Goal: Check status: Check status

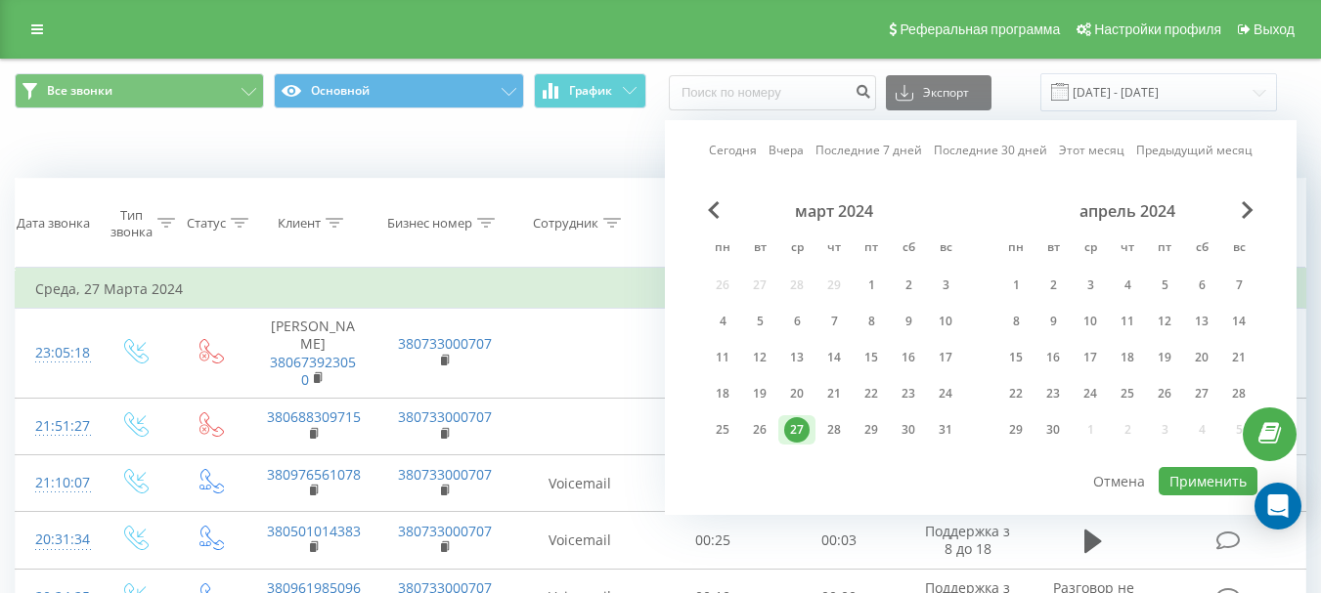
click at [739, 147] on link "Сегодня" at bounding box center [733, 150] width 48 height 19
click at [1202, 477] on button "Применить" at bounding box center [1208, 481] width 99 height 28
type input "[DATE] - [DATE]"
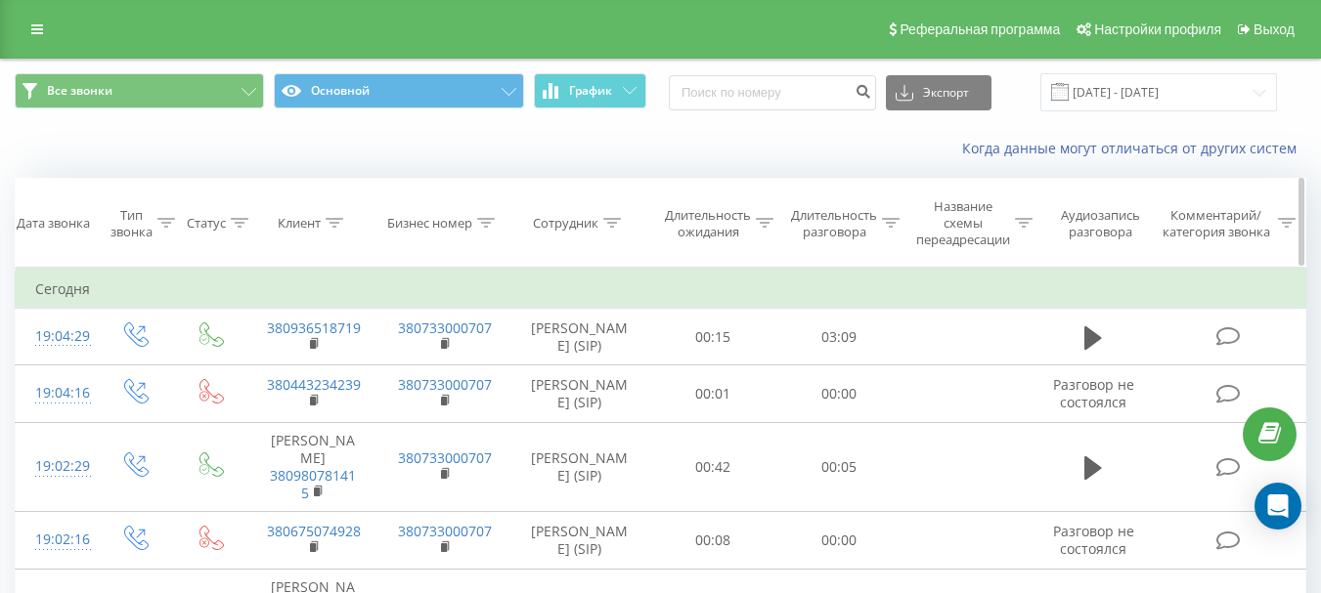
click at [577, 230] on div "Сотрудник" at bounding box center [566, 223] width 66 height 17
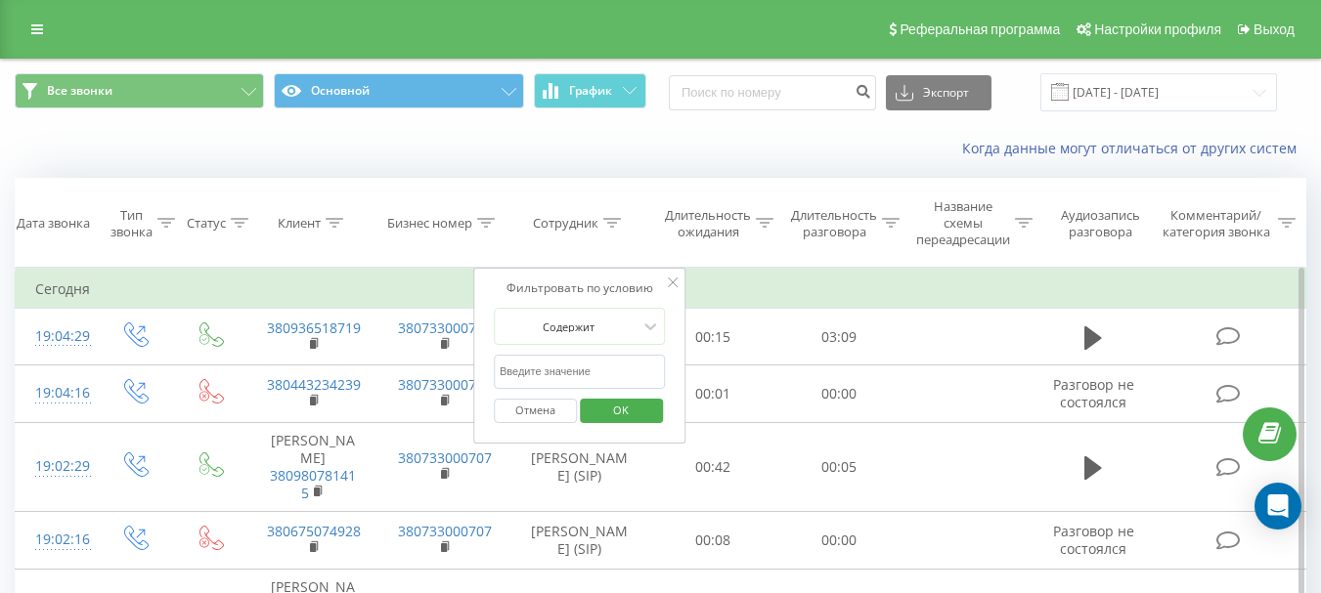
click at [577, 377] on input "text" at bounding box center [580, 372] width 172 height 34
type input "[PERSON_NAME]"
click at [623, 414] on span "OK" at bounding box center [620, 410] width 55 height 30
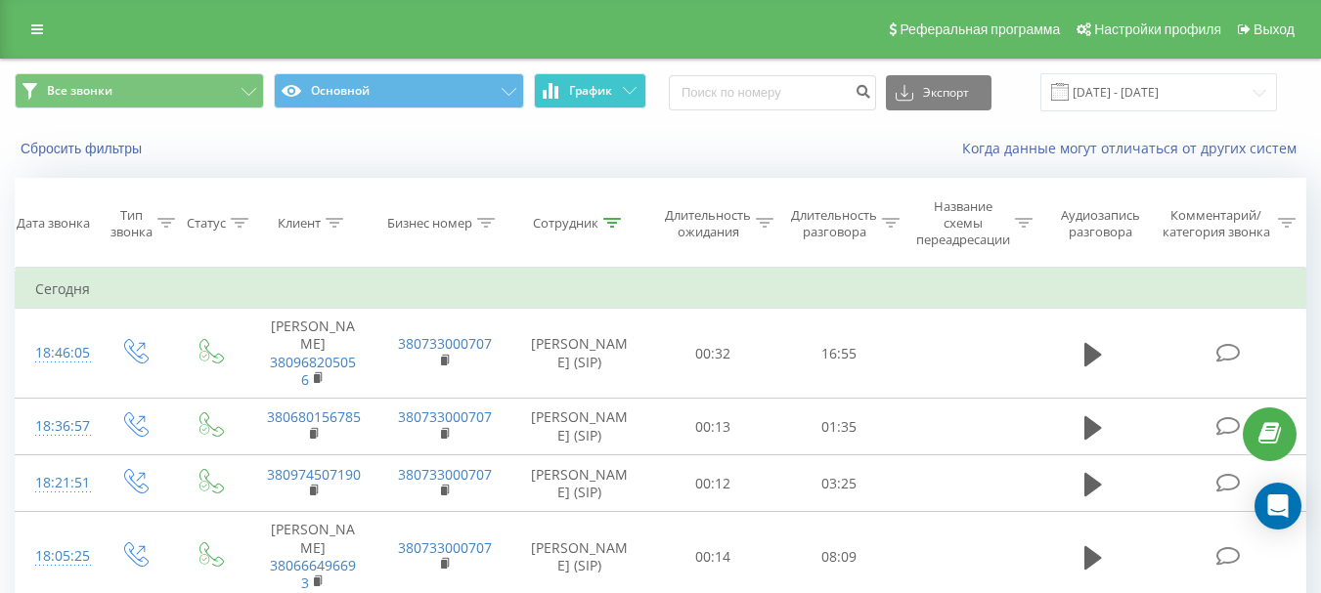
click at [569, 95] on span "График" at bounding box center [590, 91] width 43 height 14
